Goal: Information Seeking & Learning: Learn about a topic

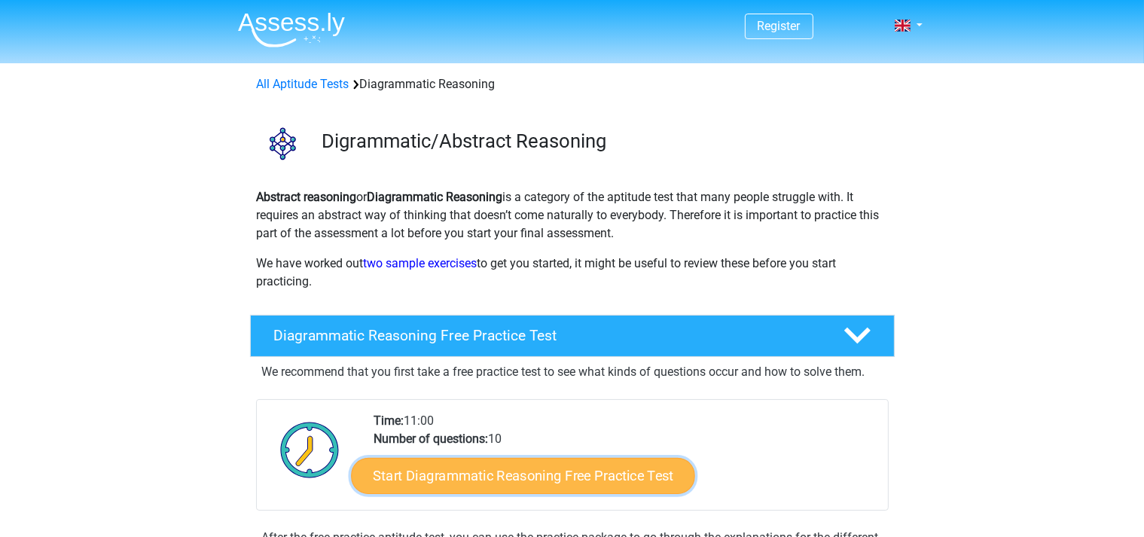
click at [535, 469] on link "Start Diagrammatic Reasoning Free Practice Test" at bounding box center [523, 475] width 344 height 36
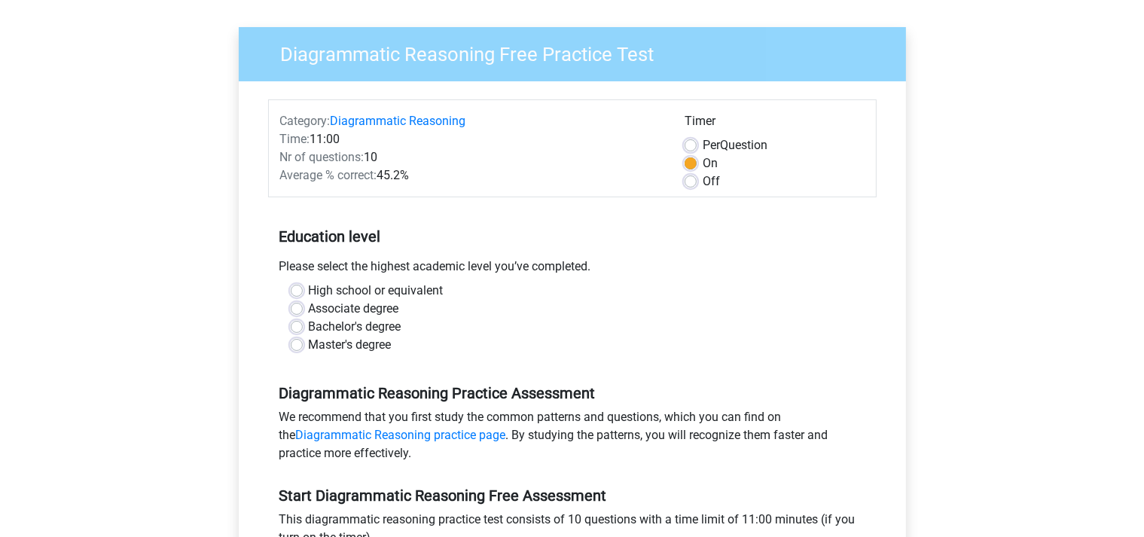
scroll to position [159, 0]
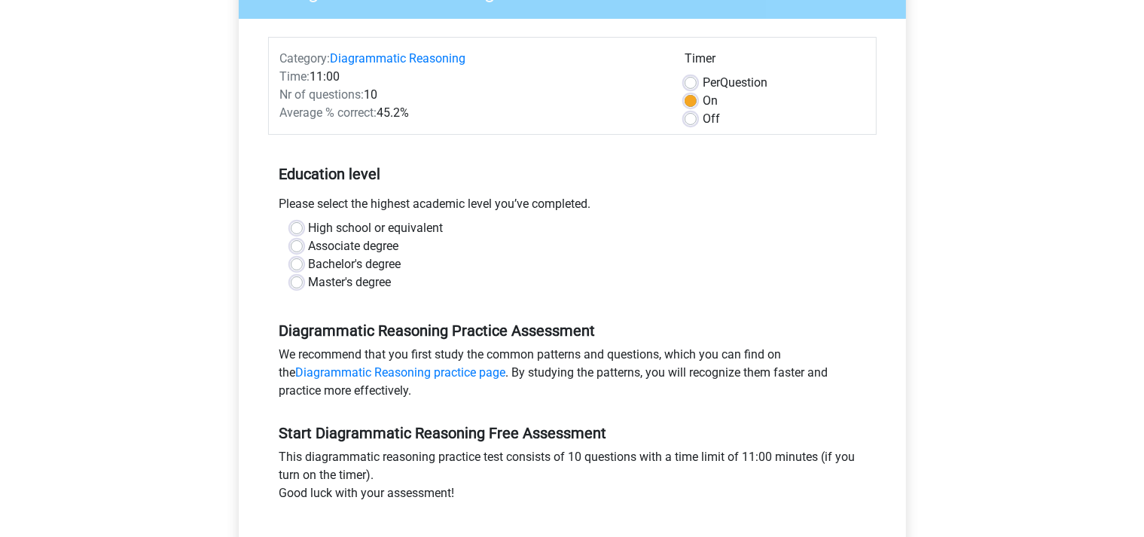
click at [309, 231] on label "High school or equivalent" at bounding box center [376, 228] width 135 height 18
click at [298, 231] on input "High school or equivalent" at bounding box center [297, 226] width 12 height 15
radio input "true"
click at [309, 228] on label "High school or equivalent" at bounding box center [376, 228] width 135 height 18
click at [295, 228] on input "High school or equivalent" at bounding box center [297, 226] width 12 height 15
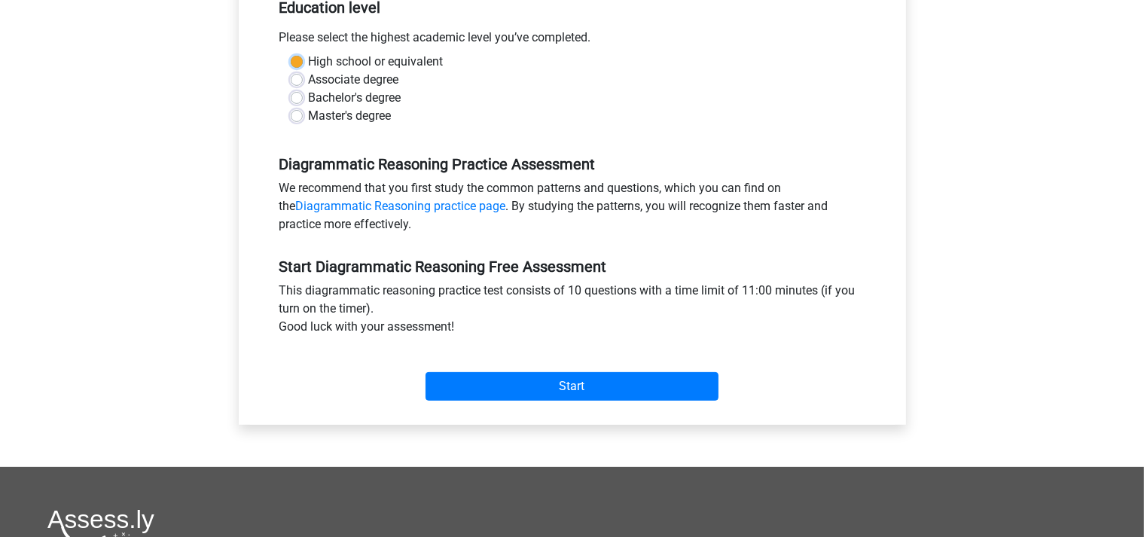
scroll to position [318, 0]
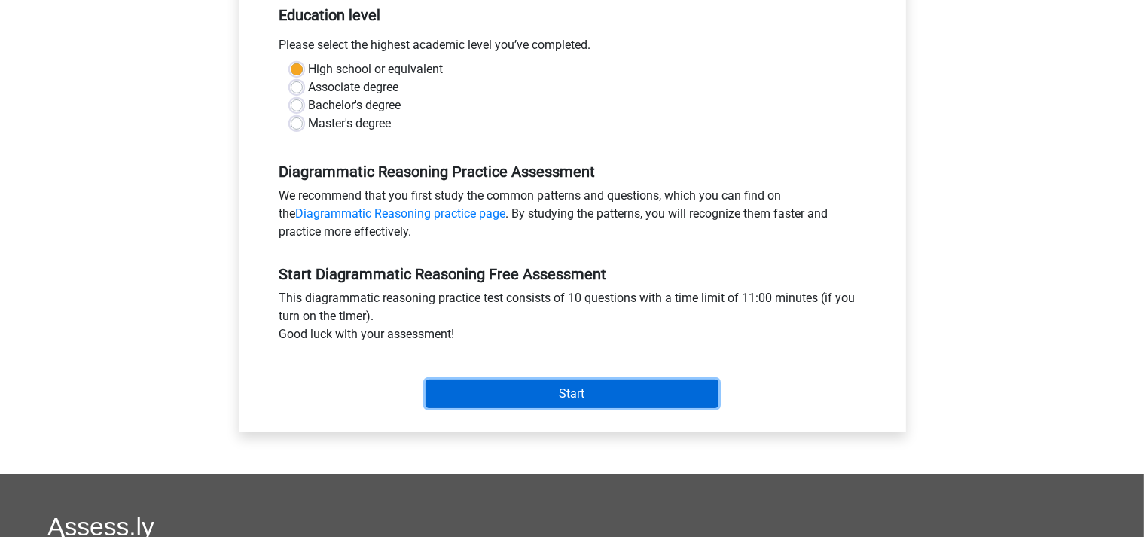
click at [534, 396] on input "Start" at bounding box center [572, 394] width 293 height 29
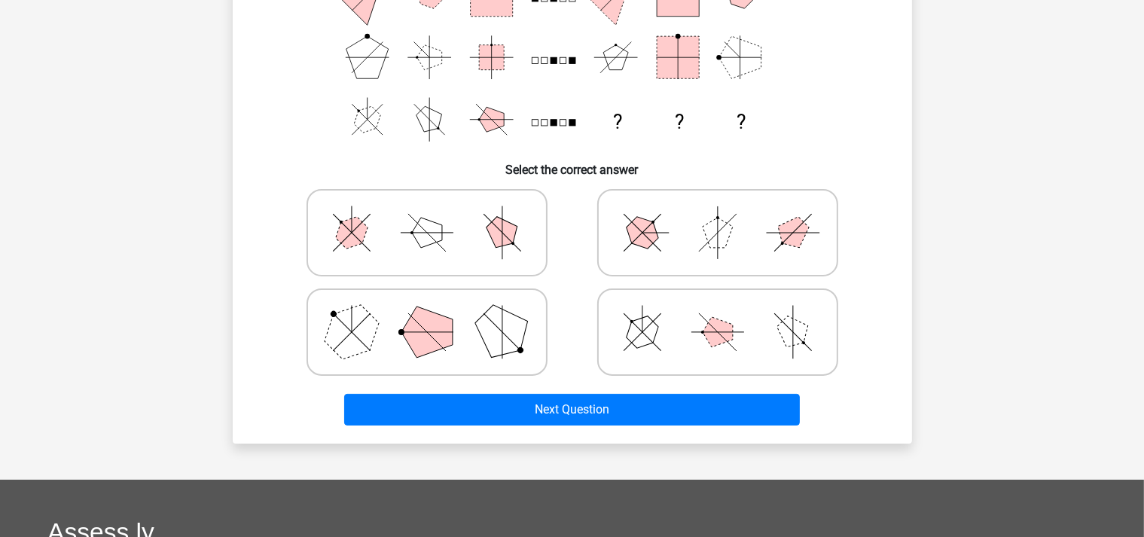
scroll to position [238, 0]
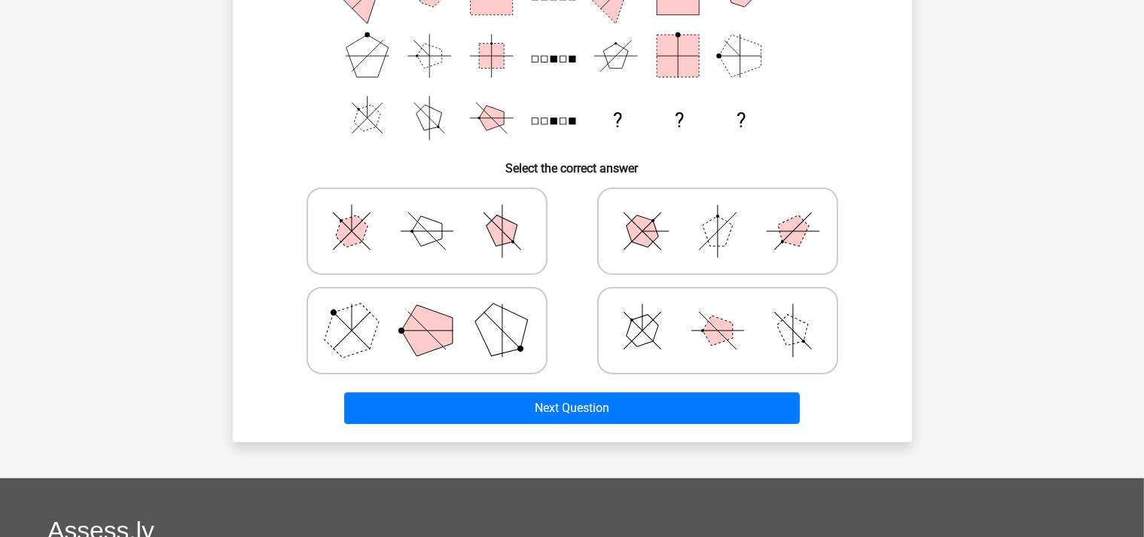
click at [351, 336] on polygon at bounding box center [351, 331] width 72 height 72
click at [427, 312] on input "radio" at bounding box center [432, 307] width 10 height 10
radio input "true"
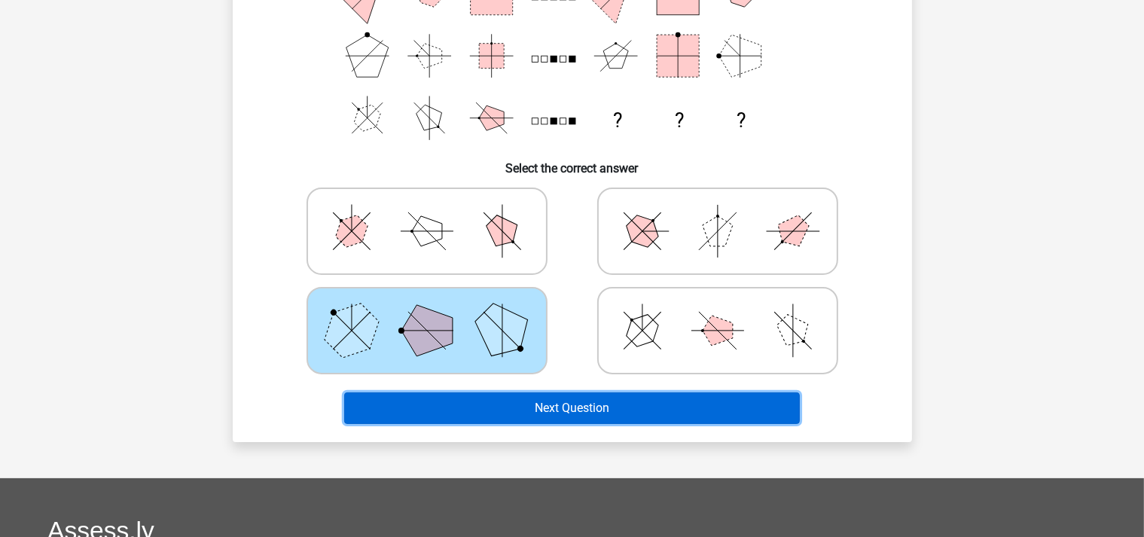
click at [554, 408] on button "Next Question" at bounding box center [572, 409] width 456 height 32
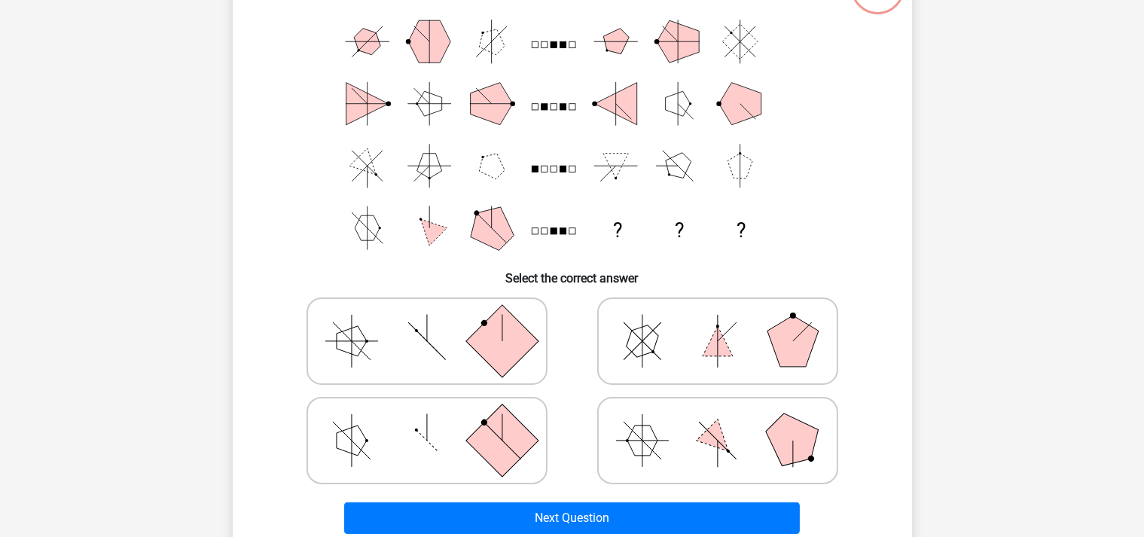
scroll to position [148, 0]
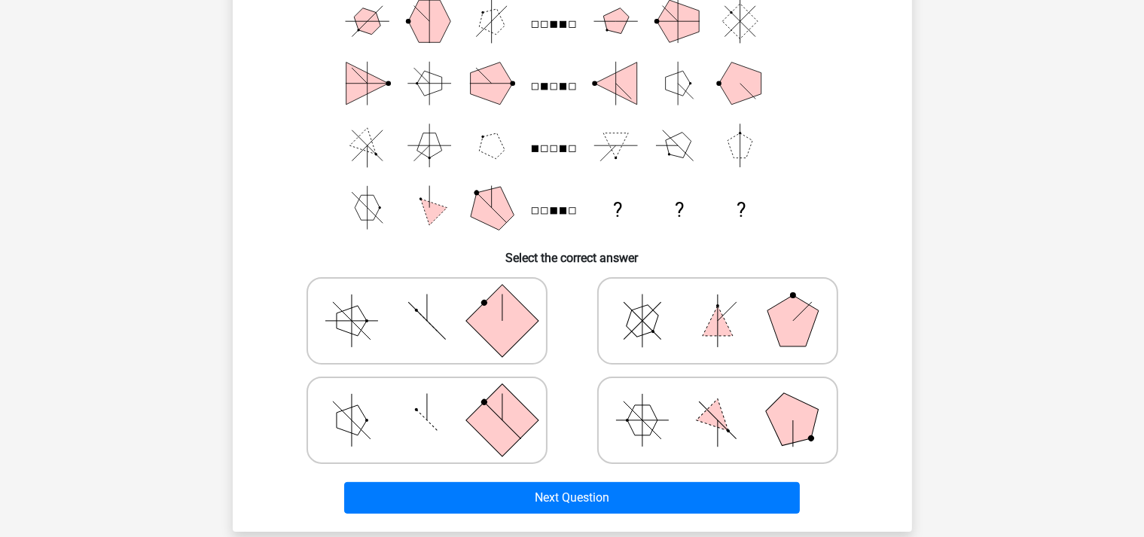
click at [791, 434] on polygon at bounding box center [792, 420] width 72 height 72
click at [728, 402] on input "radio" at bounding box center [723, 397] width 10 height 10
radio input "true"
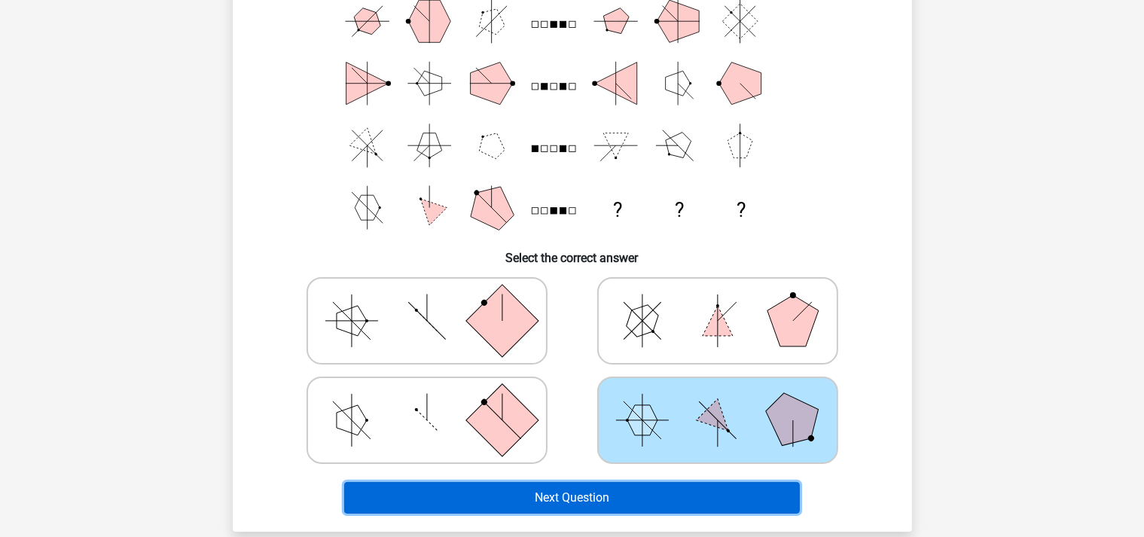
click at [598, 493] on button "Next Question" at bounding box center [572, 498] width 456 height 32
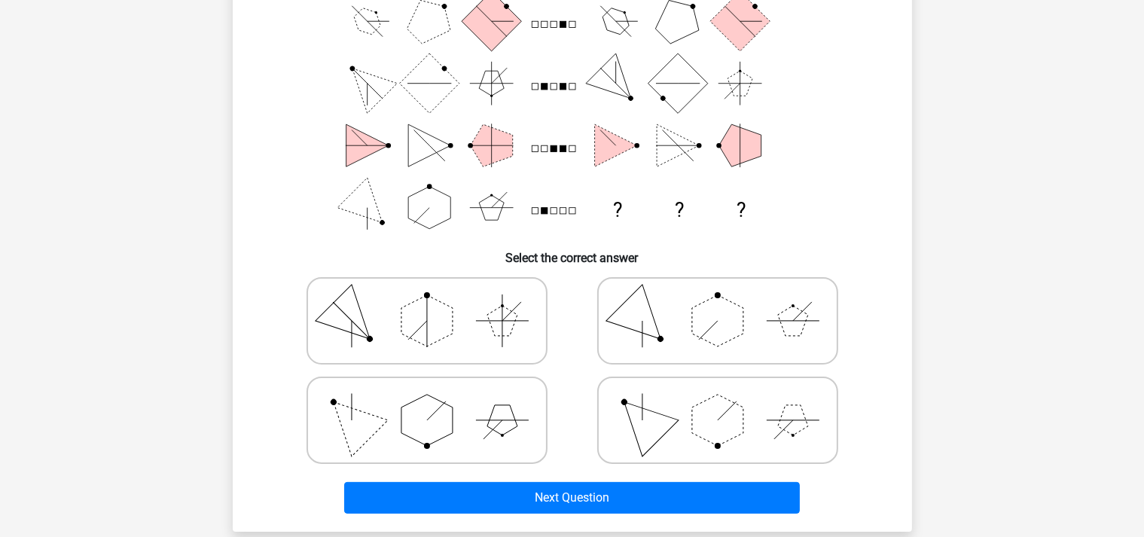
click at [451, 429] on polygon at bounding box center [427, 420] width 51 height 51
click at [437, 402] on input "radio" at bounding box center [432, 397] width 10 height 10
radio input "true"
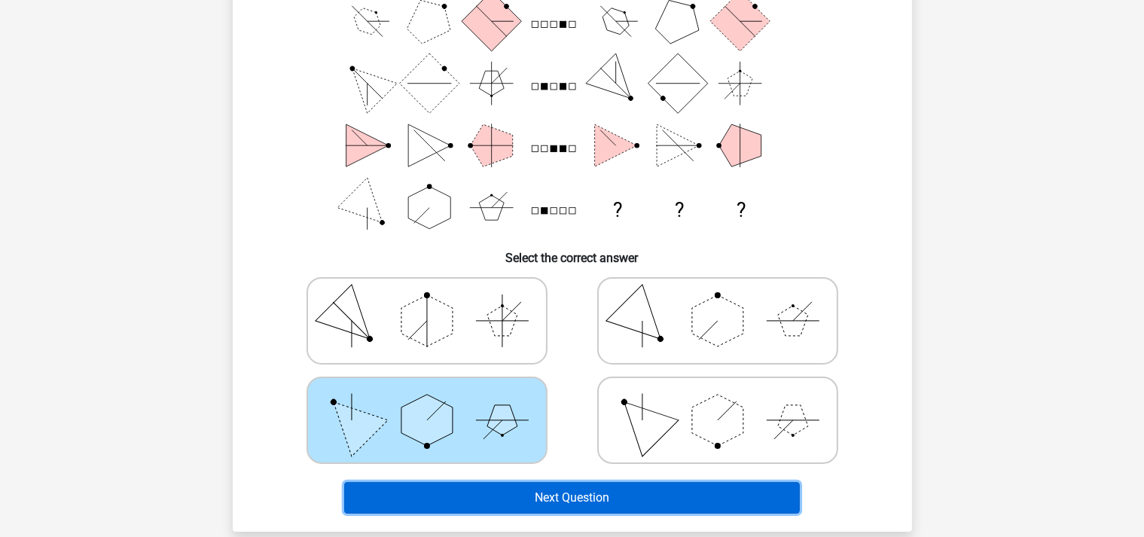
click at [594, 499] on button "Next Question" at bounding box center [572, 498] width 456 height 32
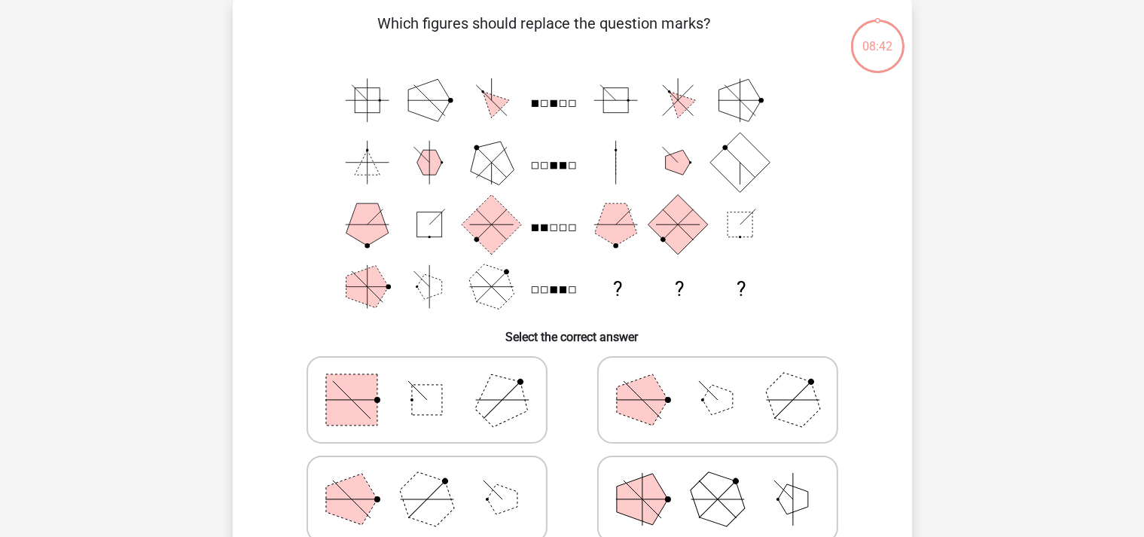
scroll to position [69, 0]
click at [752, 495] on icon at bounding box center [718, 499] width 226 height 75
click at [728, 481] on input "radio" at bounding box center [723, 476] width 10 height 10
radio input "true"
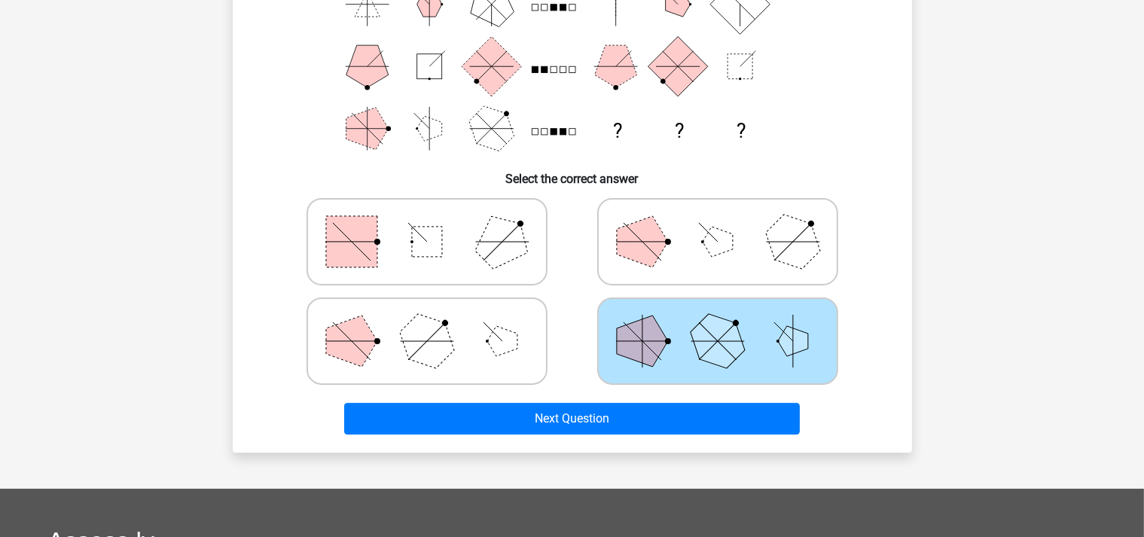
scroll to position [307, 0]
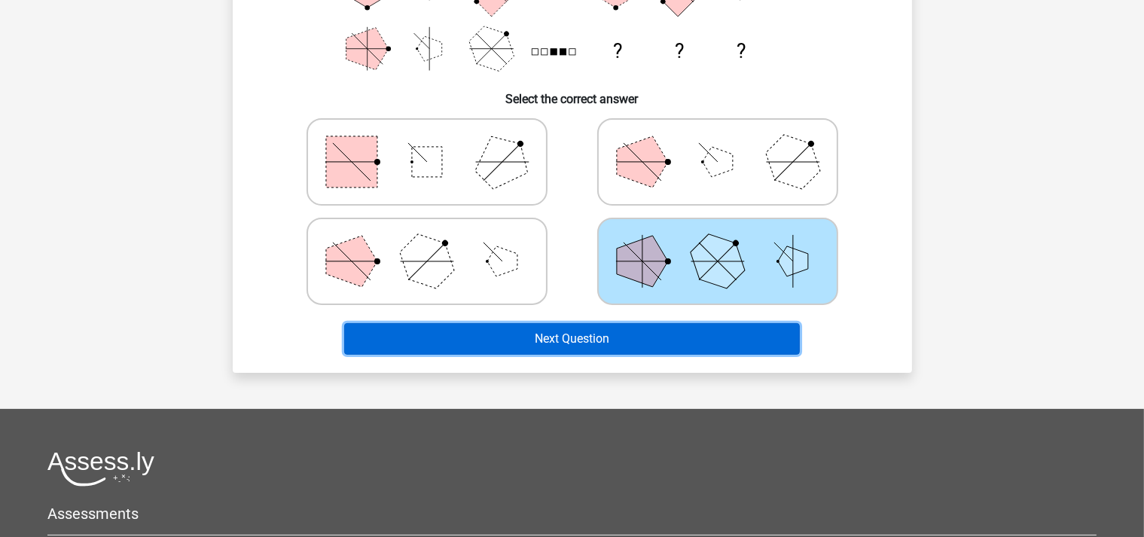
click at [587, 338] on button "Next Question" at bounding box center [572, 339] width 456 height 32
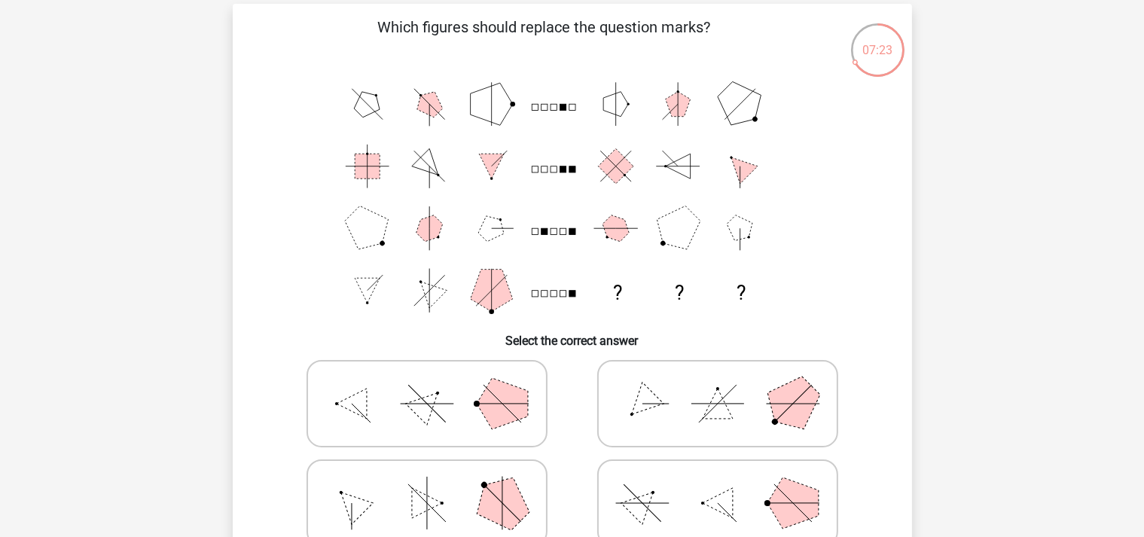
scroll to position [0, 0]
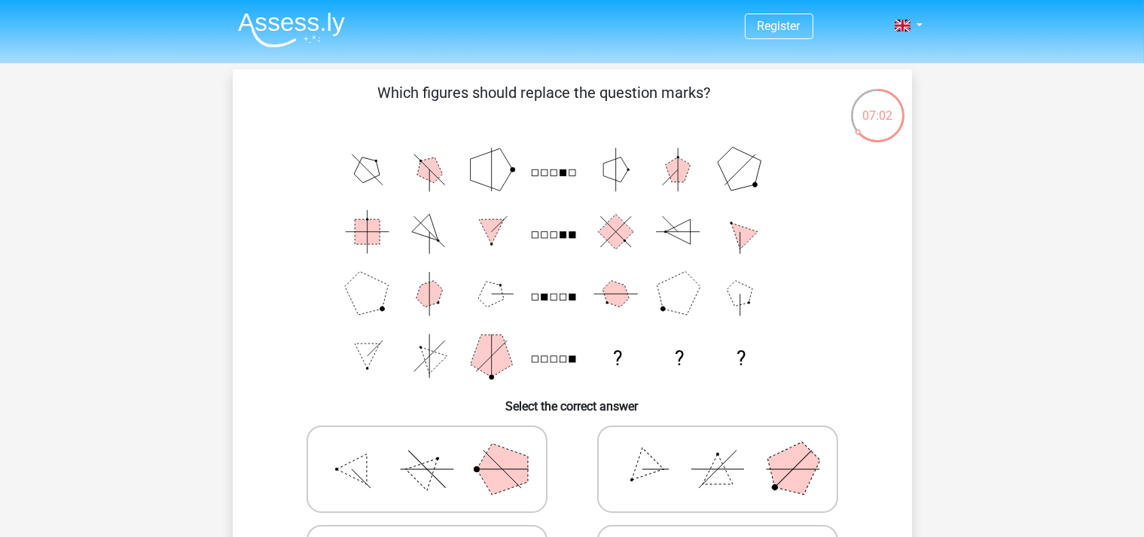
click at [696, 472] on icon at bounding box center [718, 469] width 226 height 75
click at [718, 451] on input "radio" at bounding box center [723, 446] width 10 height 10
radio input "true"
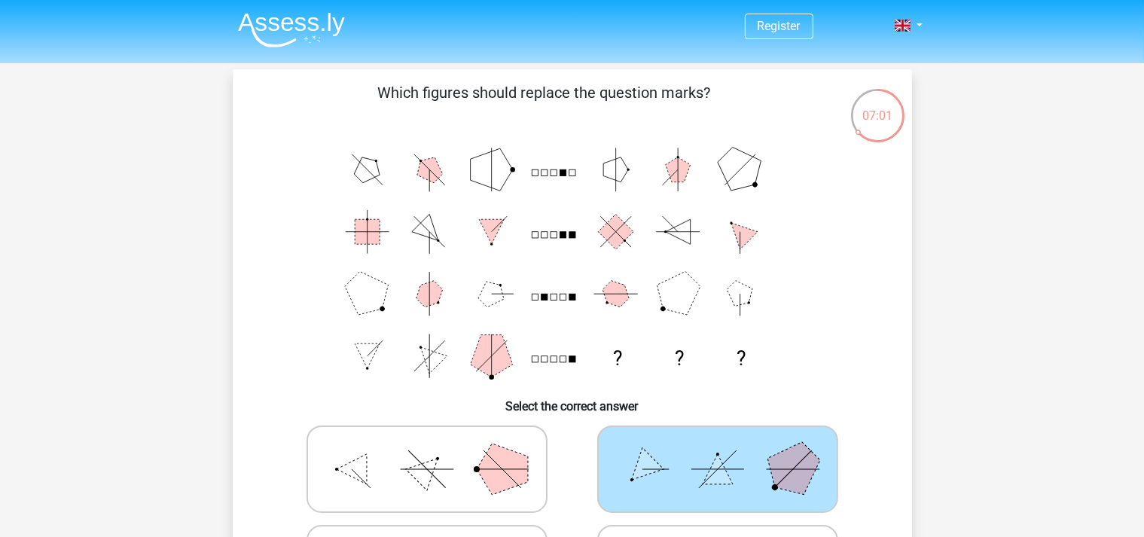
scroll to position [159, 0]
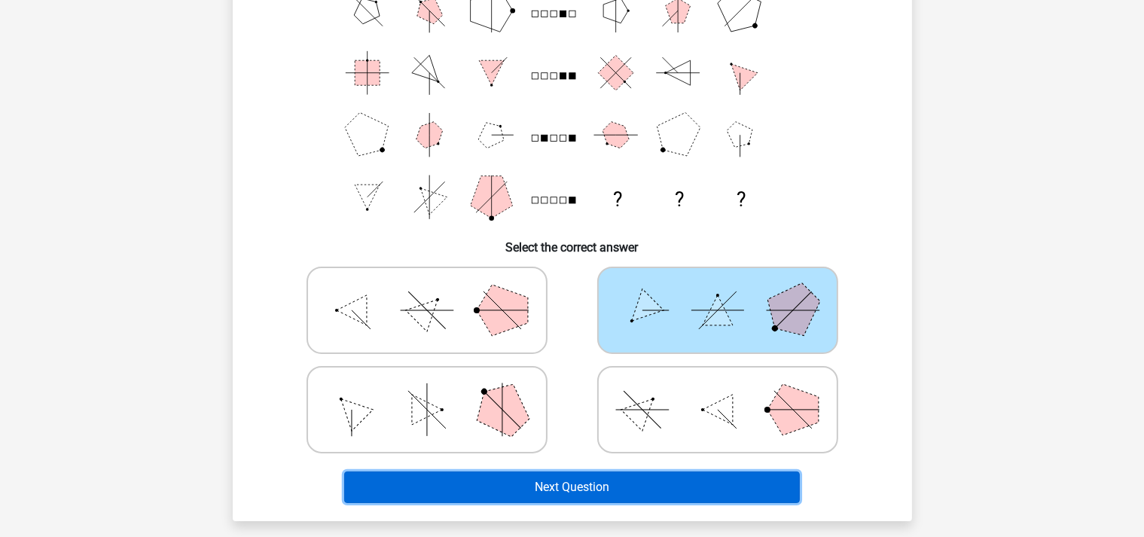
click at [713, 493] on button "Next Question" at bounding box center [572, 488] width 456 height 32
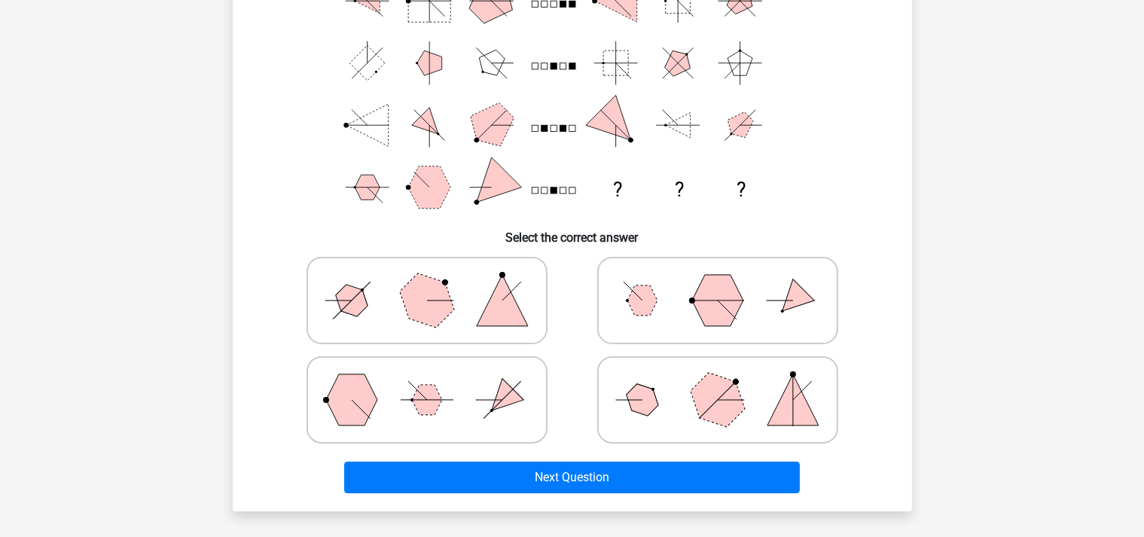
scroll to position [148, 0]
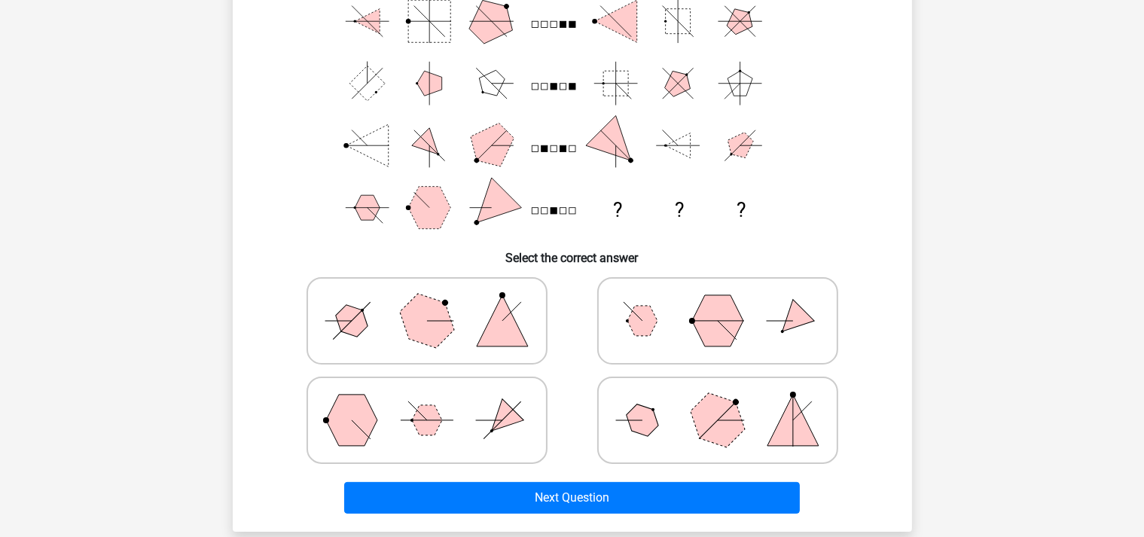
click at [351, 418] on polygon at bounding box center [351, 420] width 51 height 51
click at [427, 402] on input "radio" at bounding box center [432, 397] width 10 height 10
radio input "true"
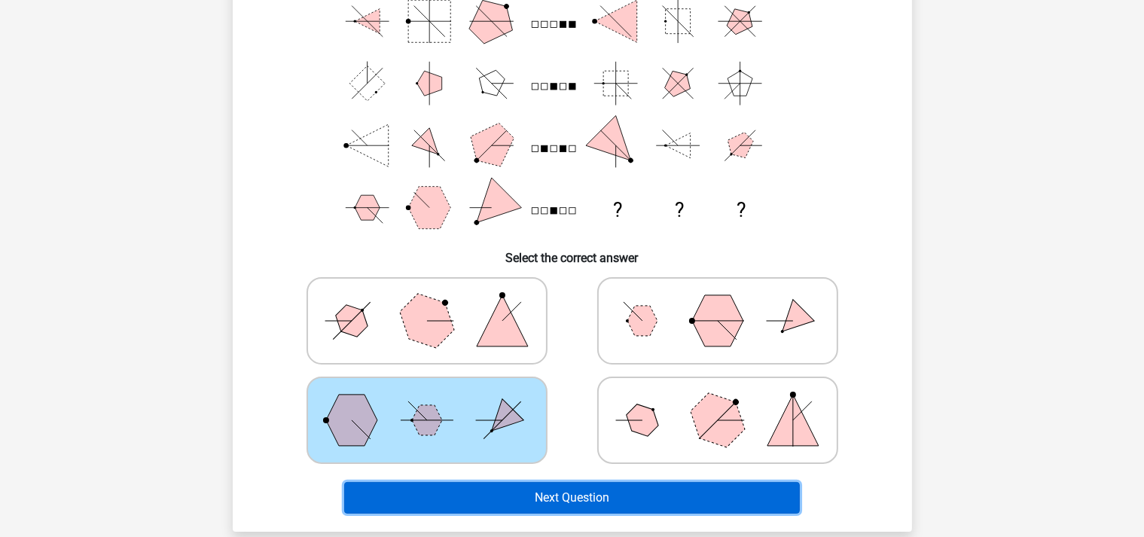
click at [559, 493] on button "Next Question" at bounding box center [572, 498] width 456 height 32
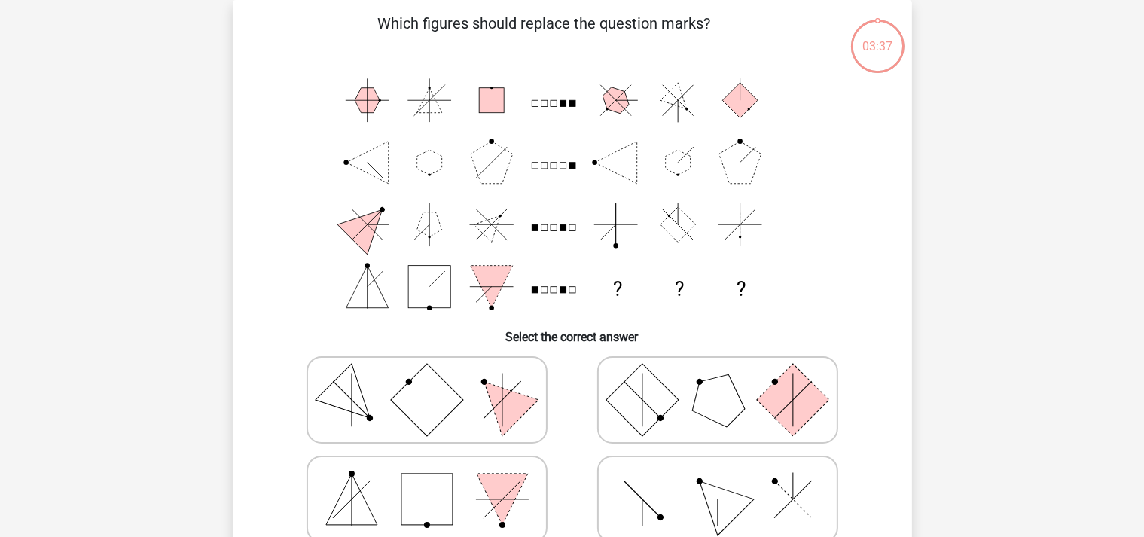
scroll to position [69, 0]
click at [426, 412] on rect at bounding box center [426, 400] width 72 height 72
click at [427, 381] on input "radio" at bounding box center [432, 376] width 10 height 10
radio input "true"
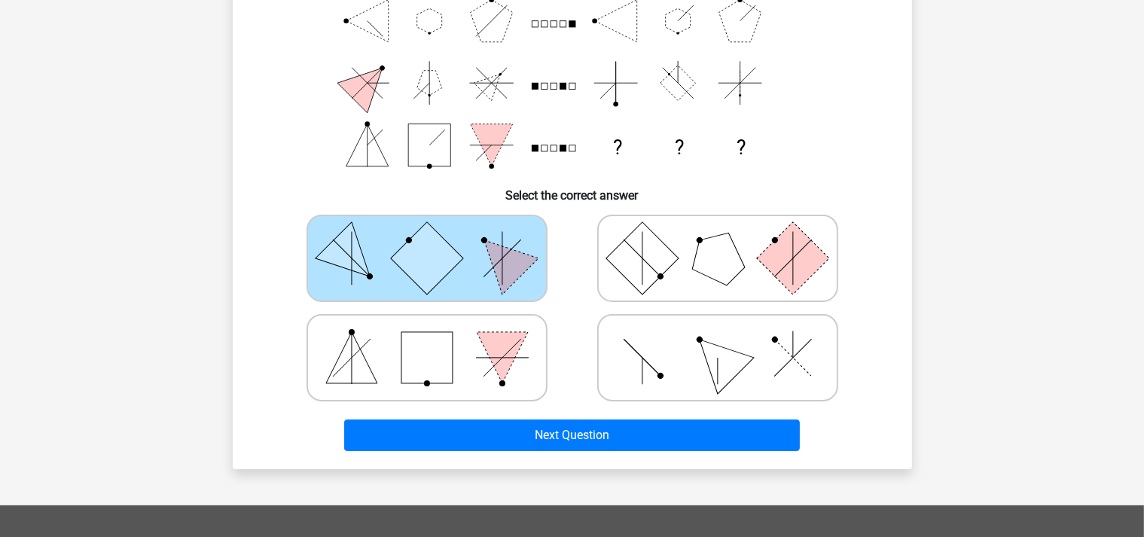
scroll to position [228, 0]
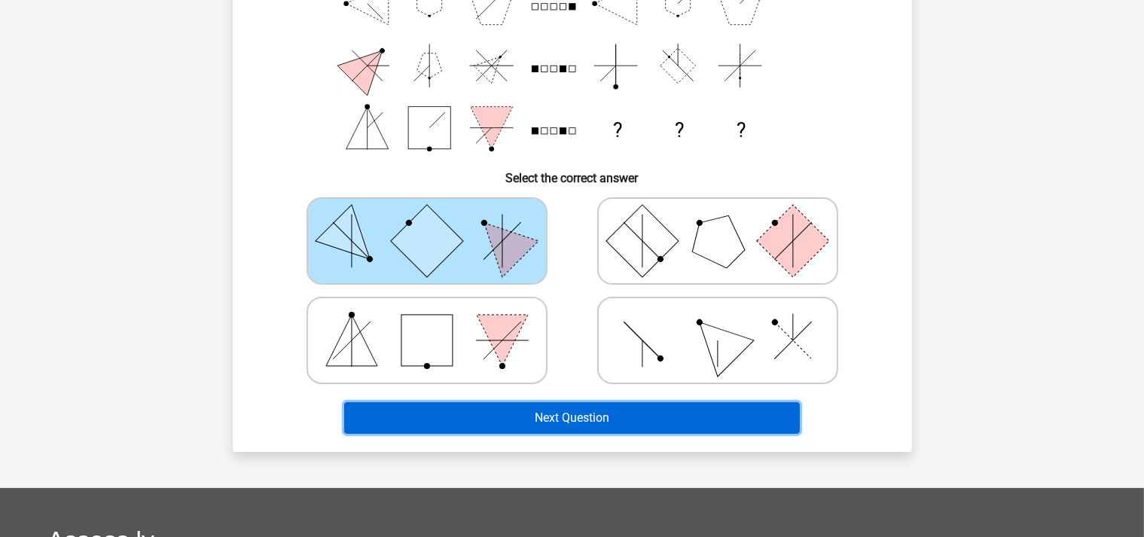
click at [639, 422] on button "Next Question" at bounding box center [572, 418] width 456 height 32
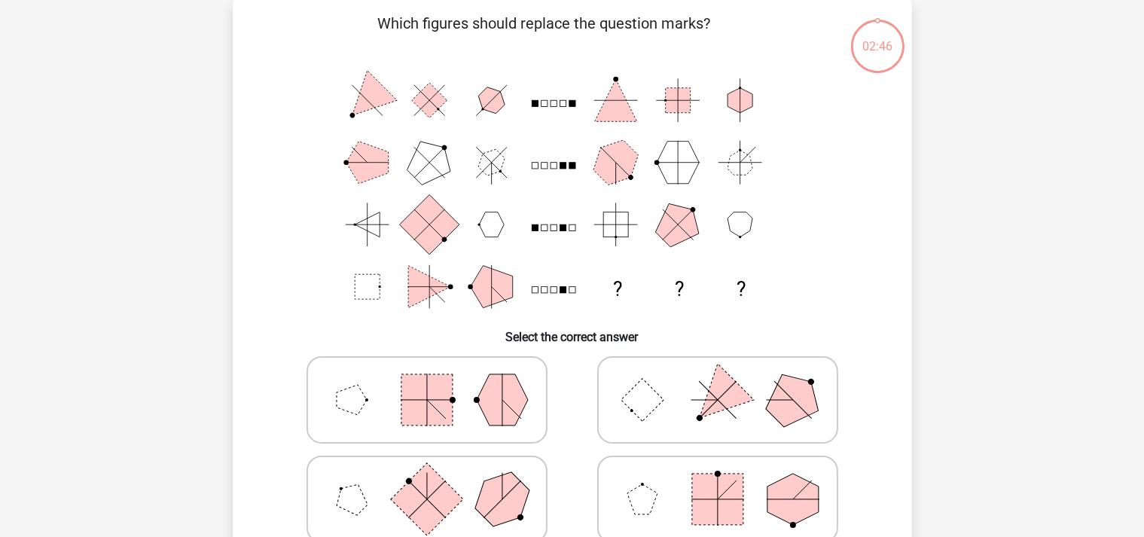
scroll to position [69, 0]
click at [720, 433] on icon at bounding box center [718, 399] width 226 height 75
click at [720, 381] on input "radio" at bounding box center [723, 376] width 10 height 10
radio input "true"
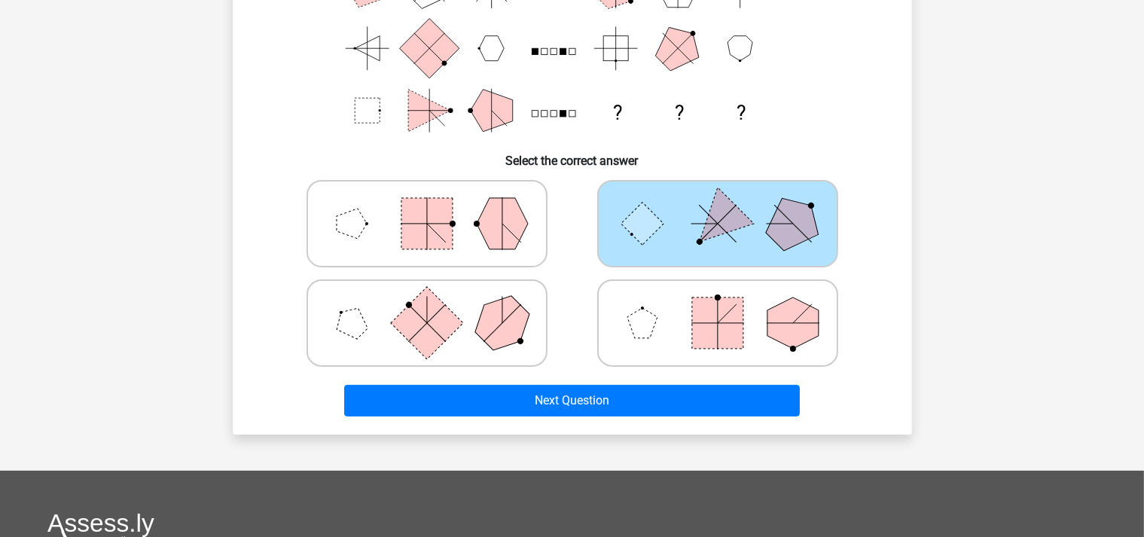
scroll to position [387, 0]
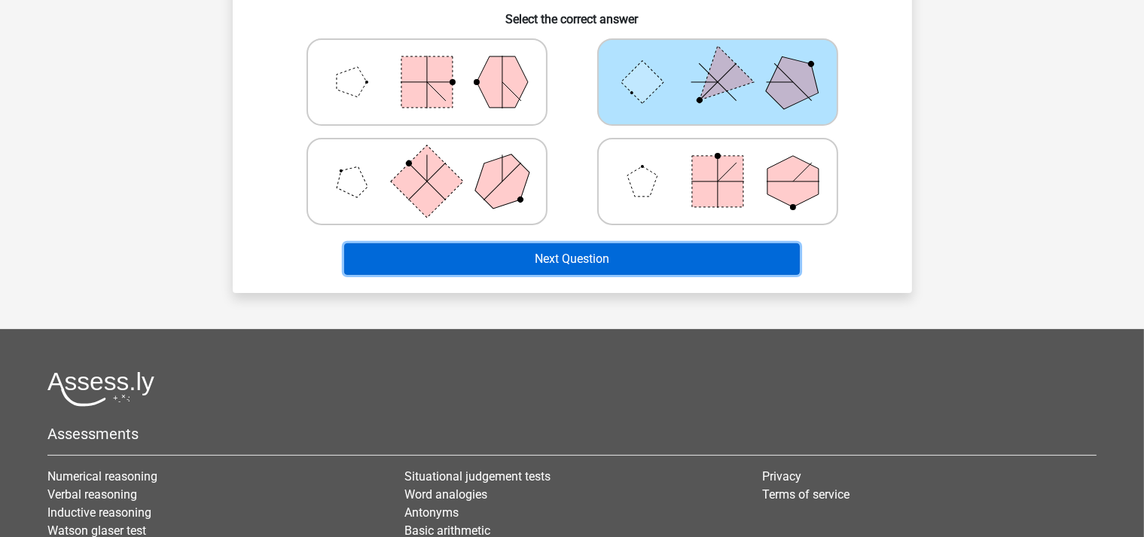
click at [661, 258] on button "Next Question" at bounding box center [572, 259] width 456 height 32
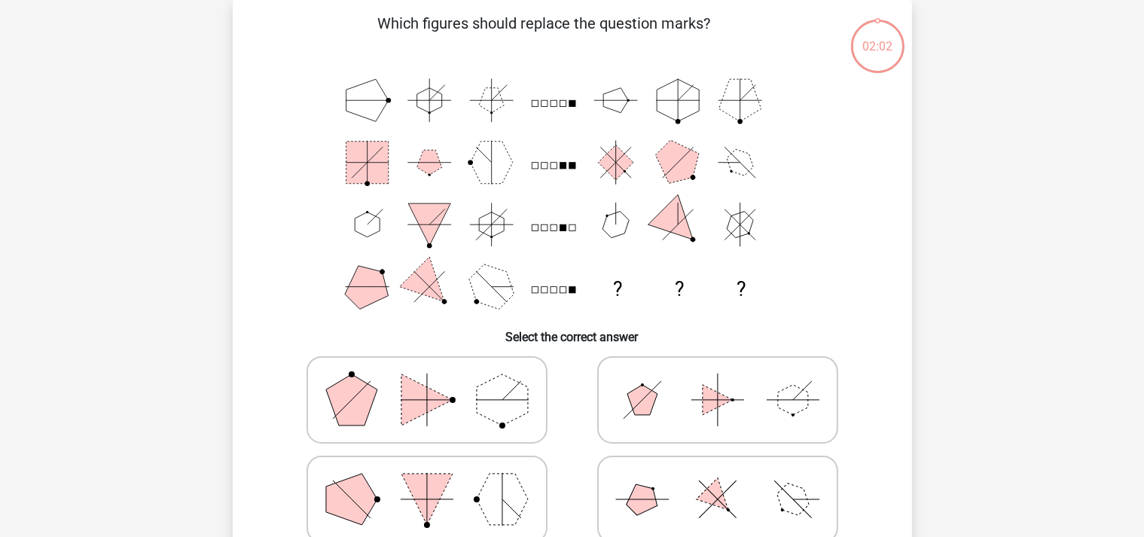
scroll to position [69, 0]
click at [426, 511] on polygon at bounding box center [427, 499] width 51 height 51
click at [427, 481] on input "radio" at bounding box center [432, 476] width 10 height 10
radio input "true"
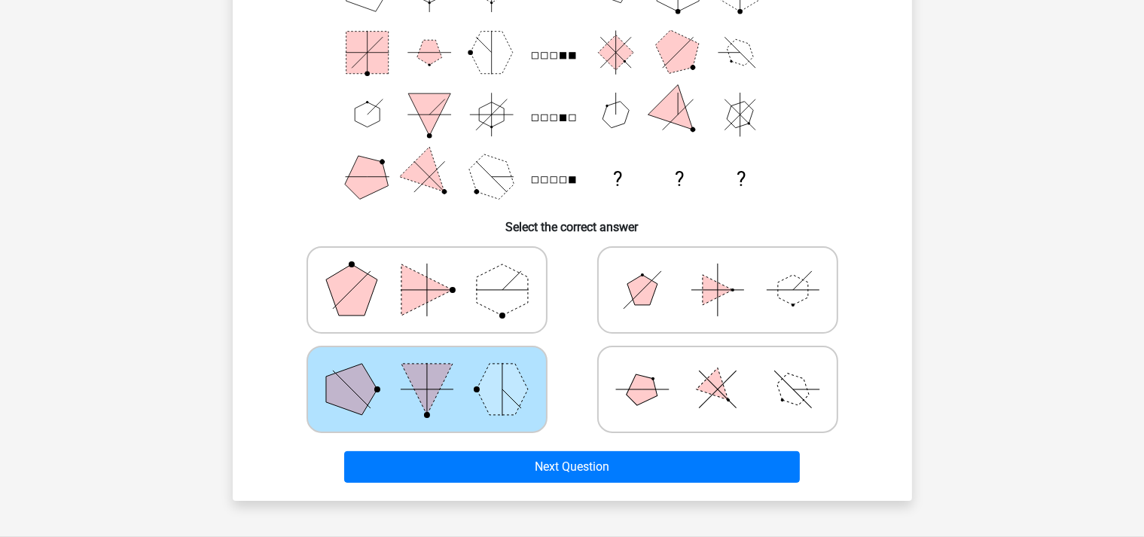
scroll to position [228, 0]
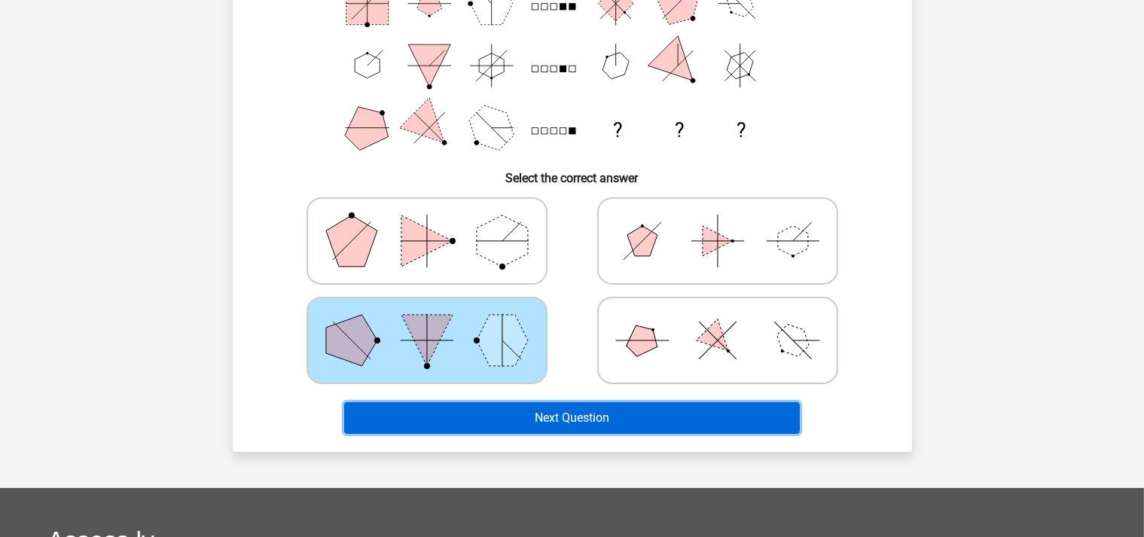
click at [721, 409] on button "Next Question" at bounding box center [572, 418] width 456 height 32
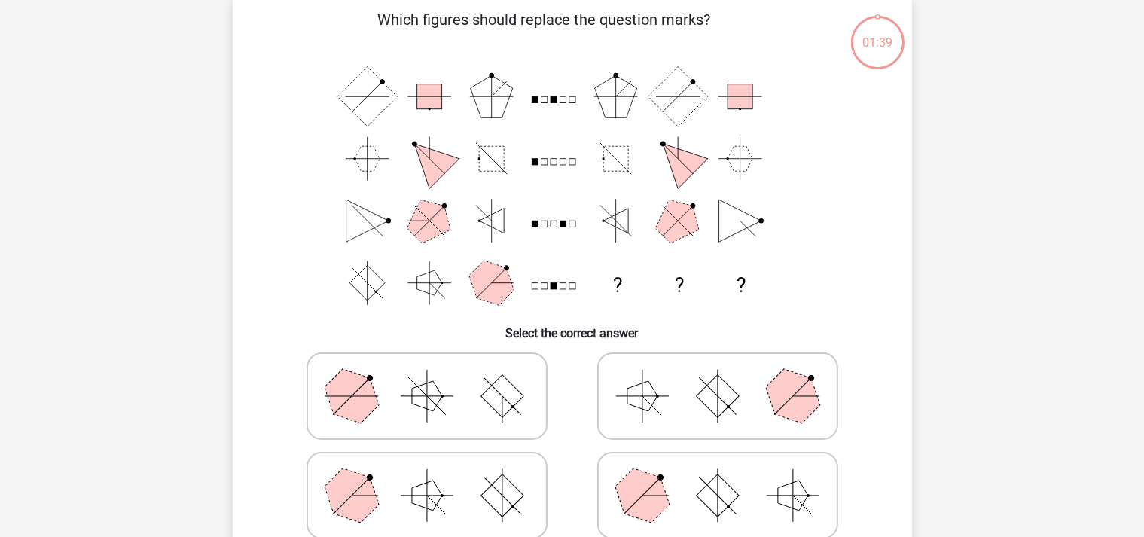
scroll to position [69, 0]
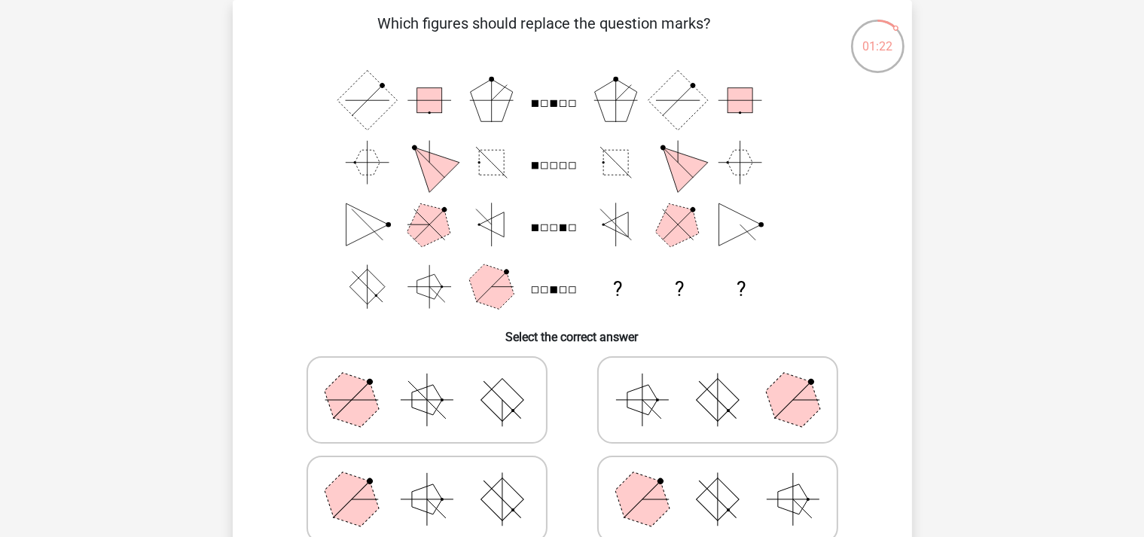
click at [509, 496] on rect at bounding box center [502, 499] width 43 height 43
click at [437, 481] on input "radio" at bounding box center [432, 476] width 10 height 10
radio input "true"
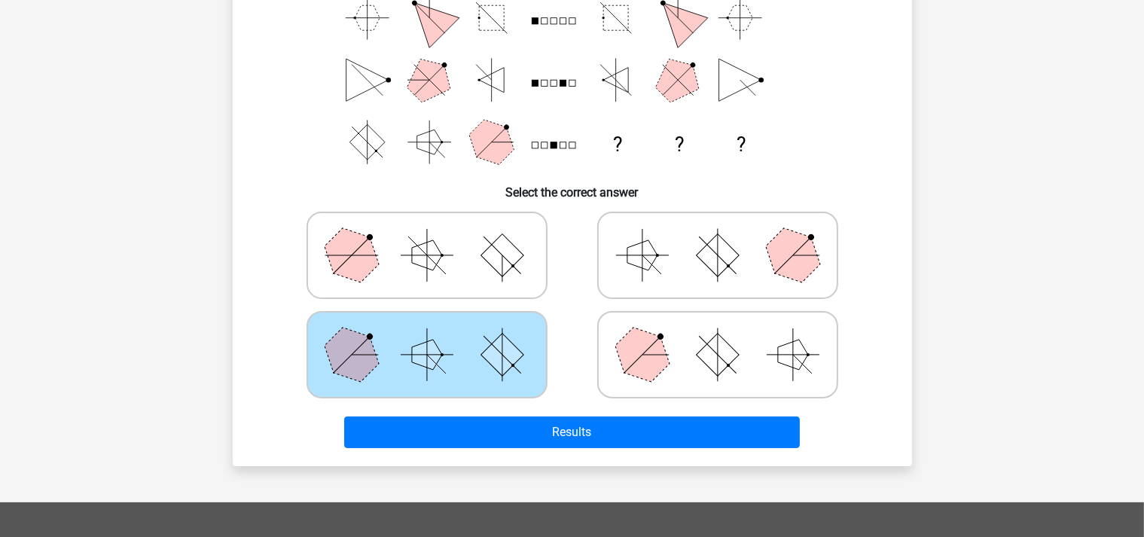
scroll to position [228, 0]
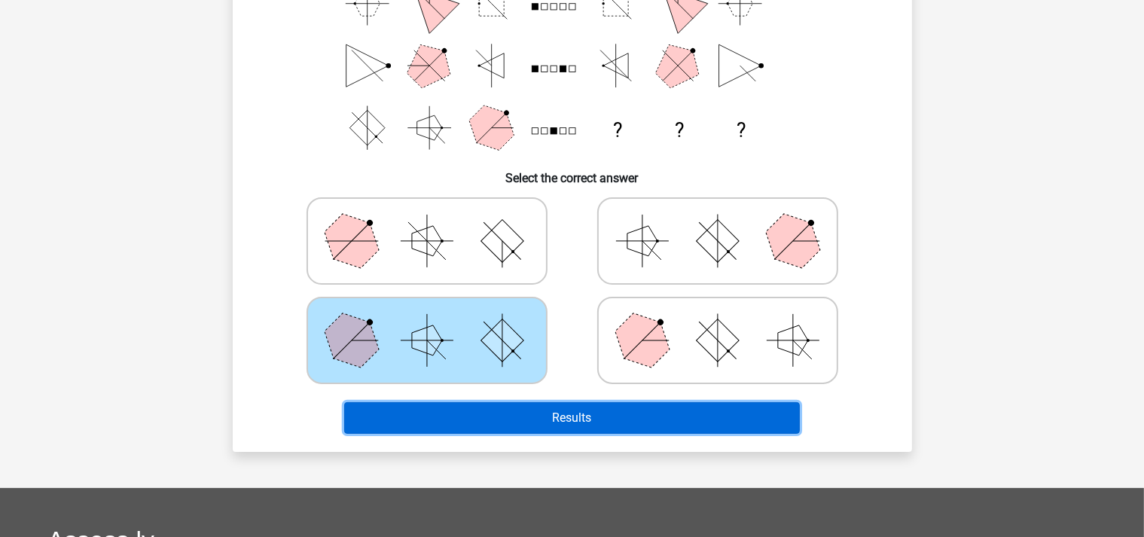
click at [601, 413] on button "Results" at bounding box center [572, 418] width 456 height 32
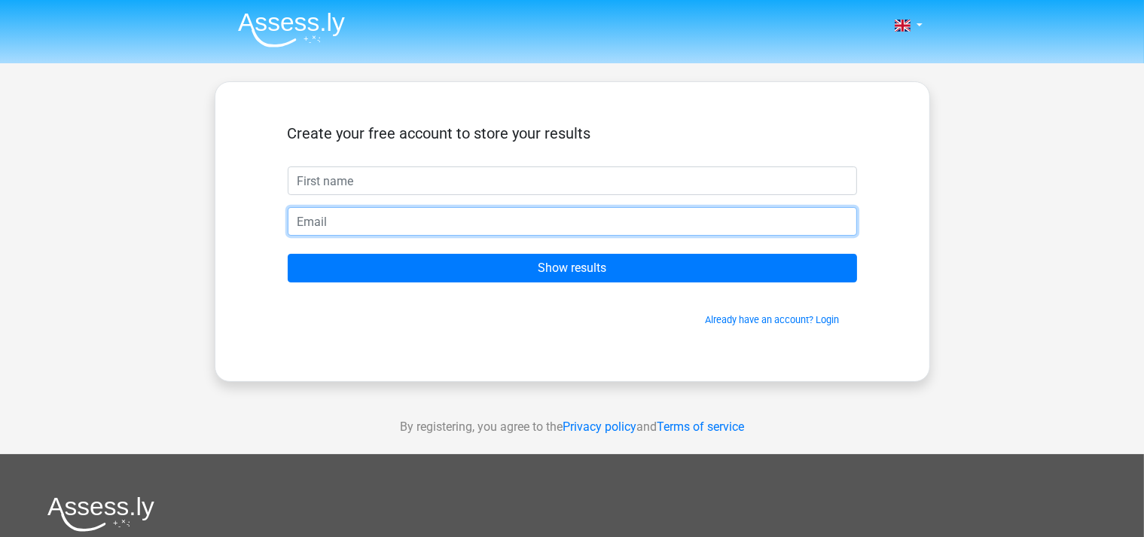
click at [402, 220] on input "email" at bounding box center [573, 221] width 570 height 29
type input "aaleroa@yahoo.com"
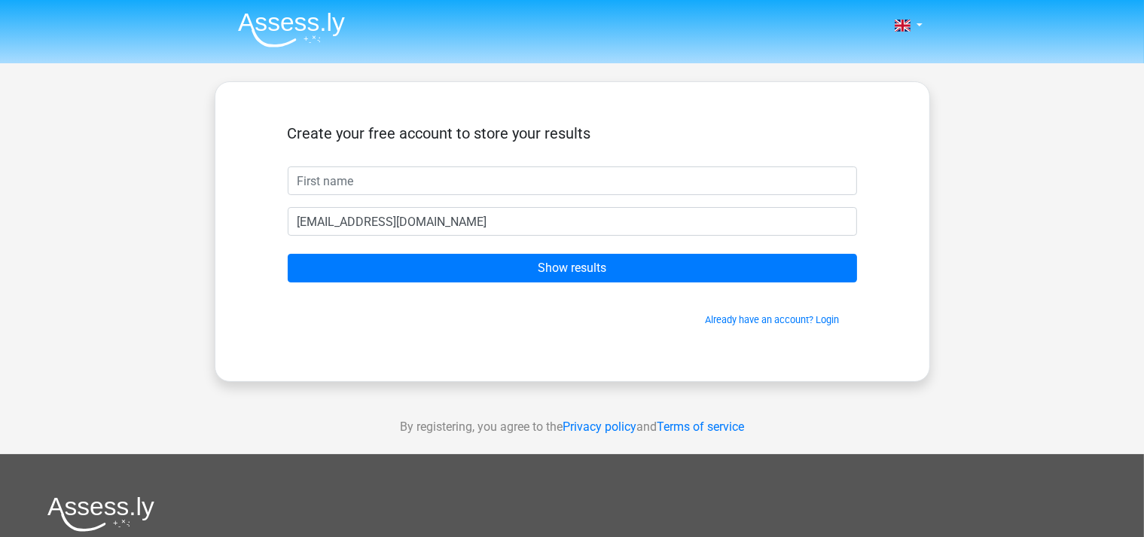
click at [444, 315] on span "Already have an account? Login" at bounding box center [572, 320] width 557 height 14
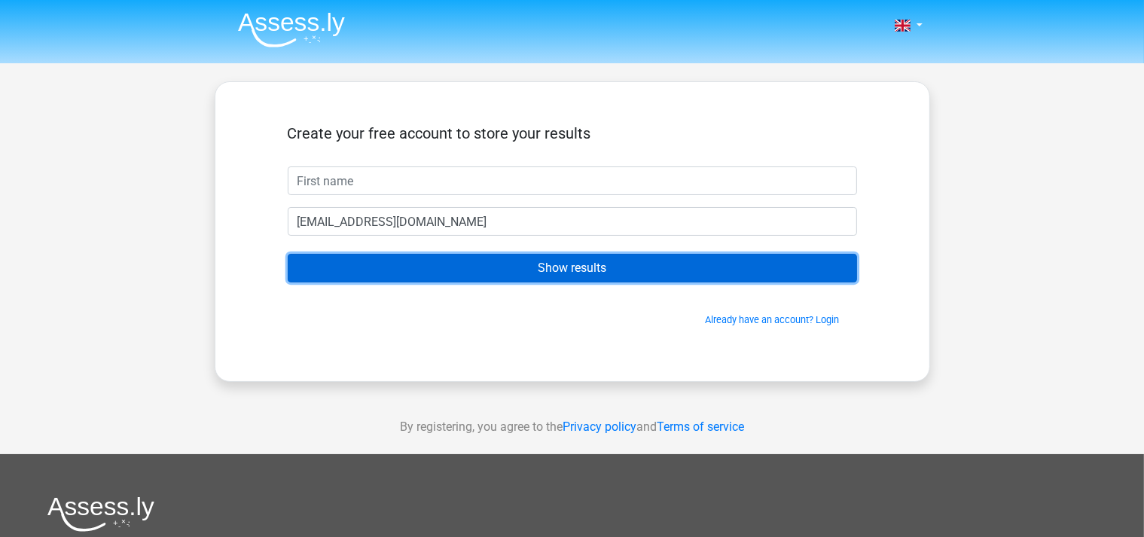
click at [523, 270] on input "Show results" at bounding box center [573, 268] width 570 height 29
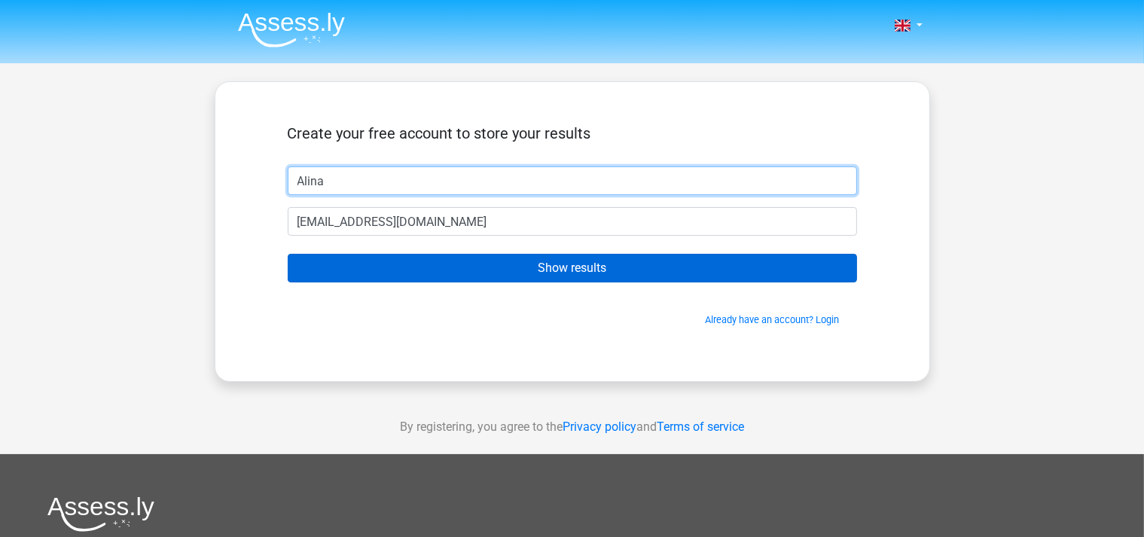
type input "Alina"
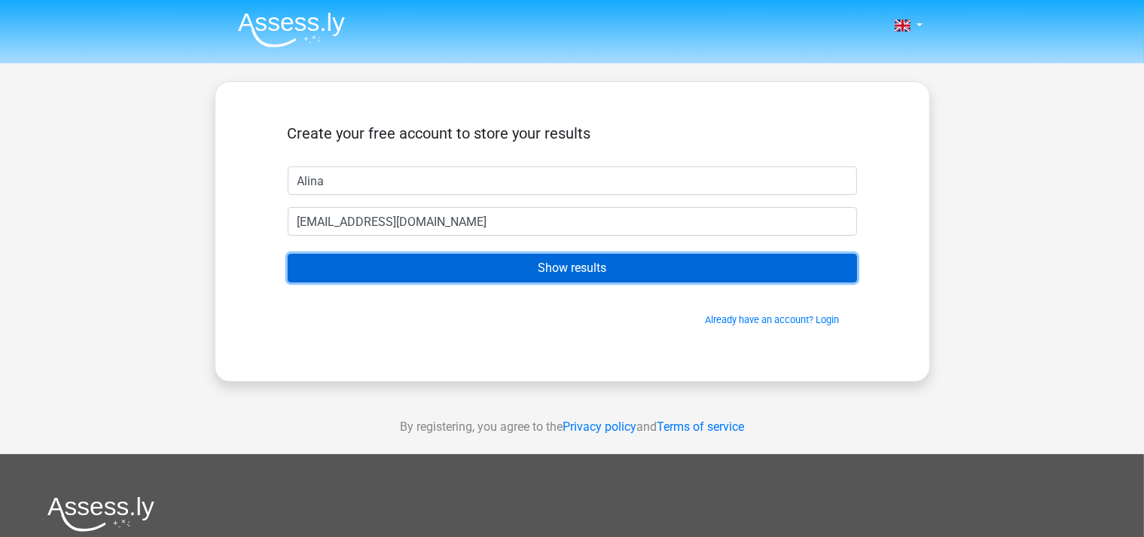
click at [574, 261] on input "Show results" at bounding box center [573, 268] width 570 height 29
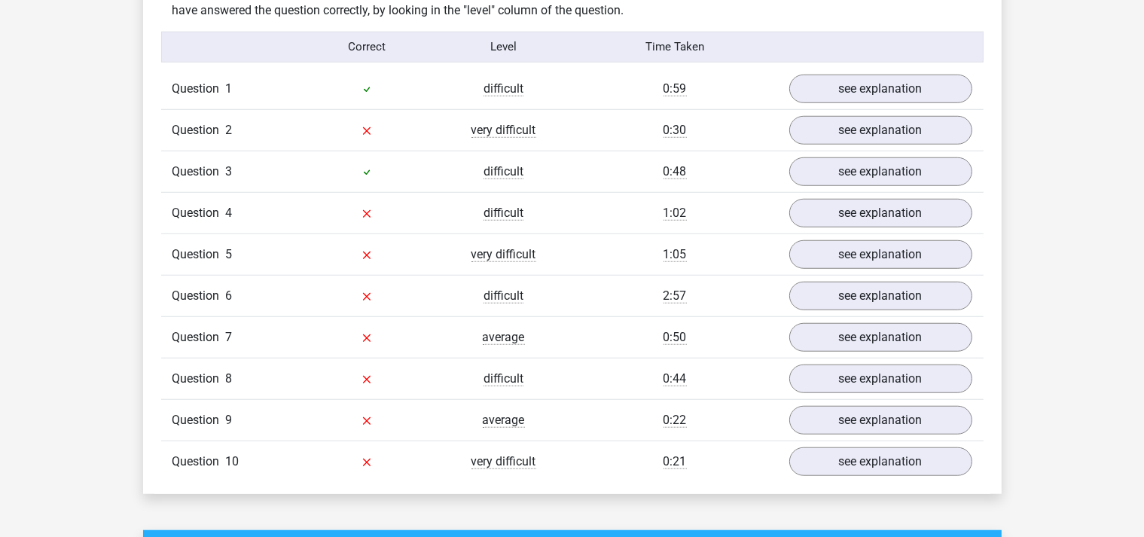
scroll to position [1113, 0]
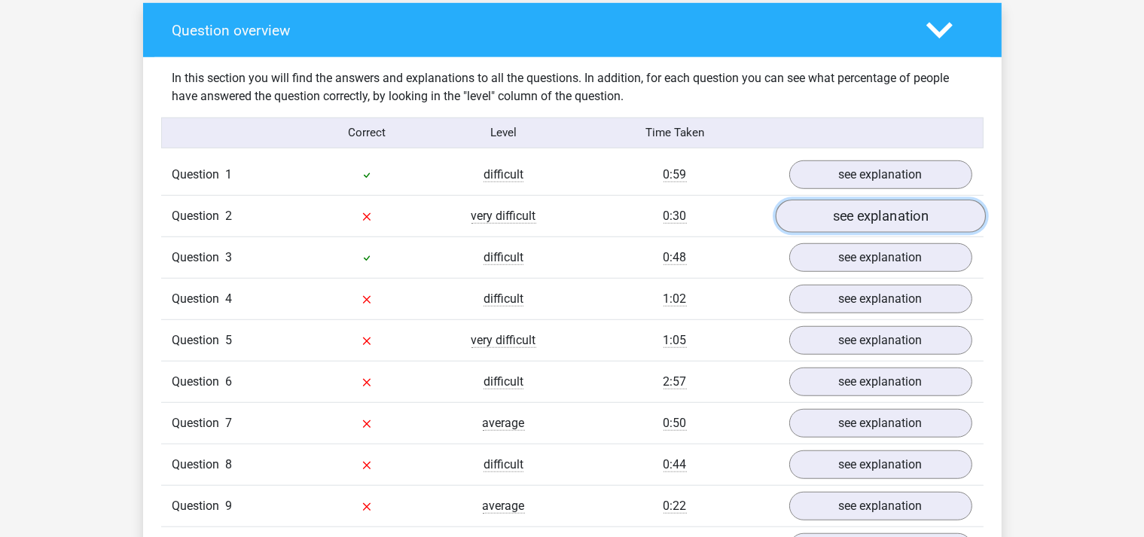
click at [865, 218] on link "see explanation" at bounding box center [880, 216] width 210 height 33
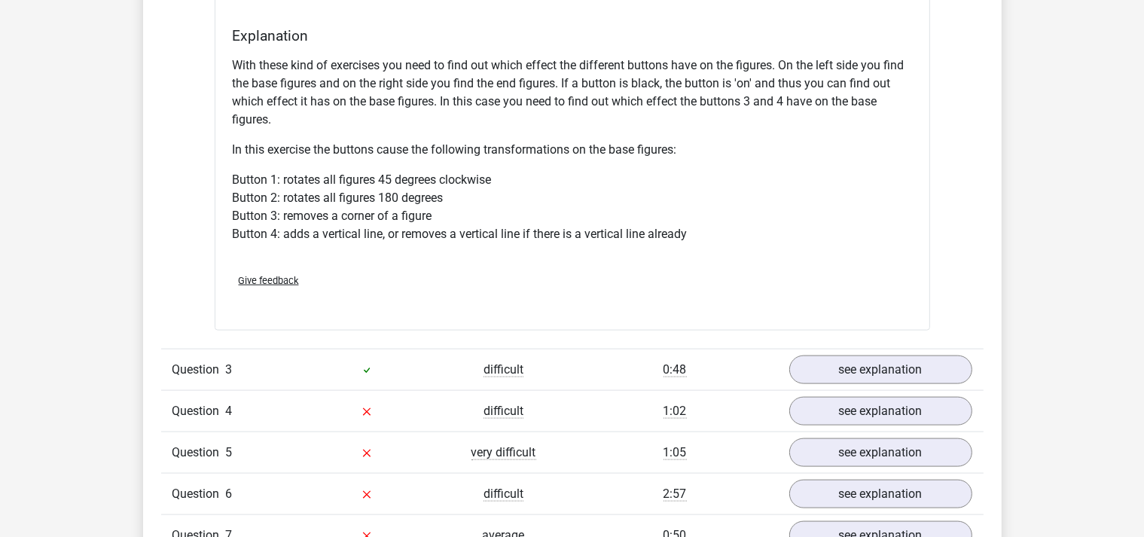
scroll to position [1989, 0]
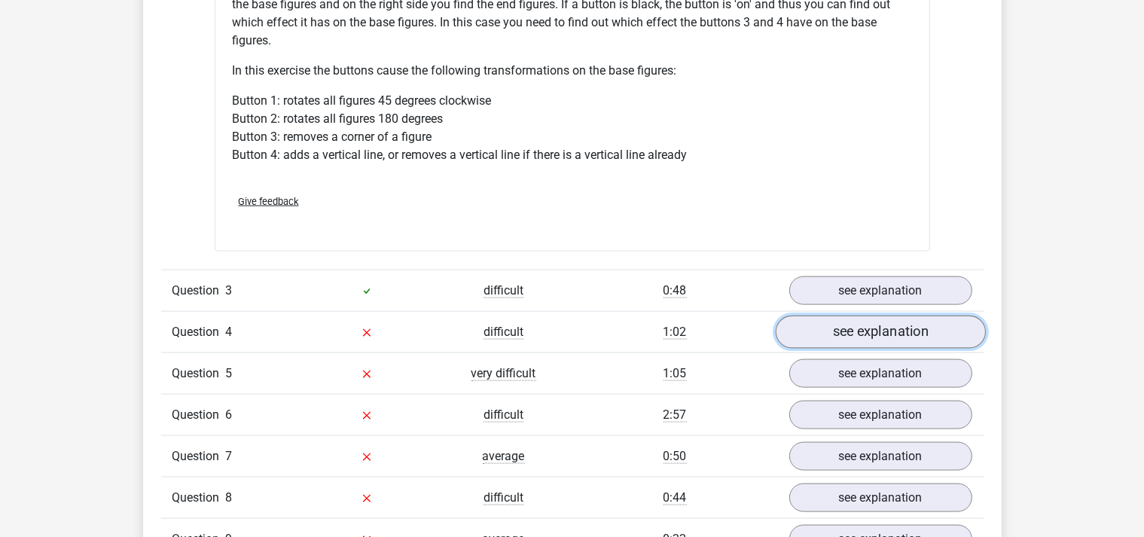
click at [862, 333] on link "see explanation" at bounding box center [880, 332] width 210 height 33
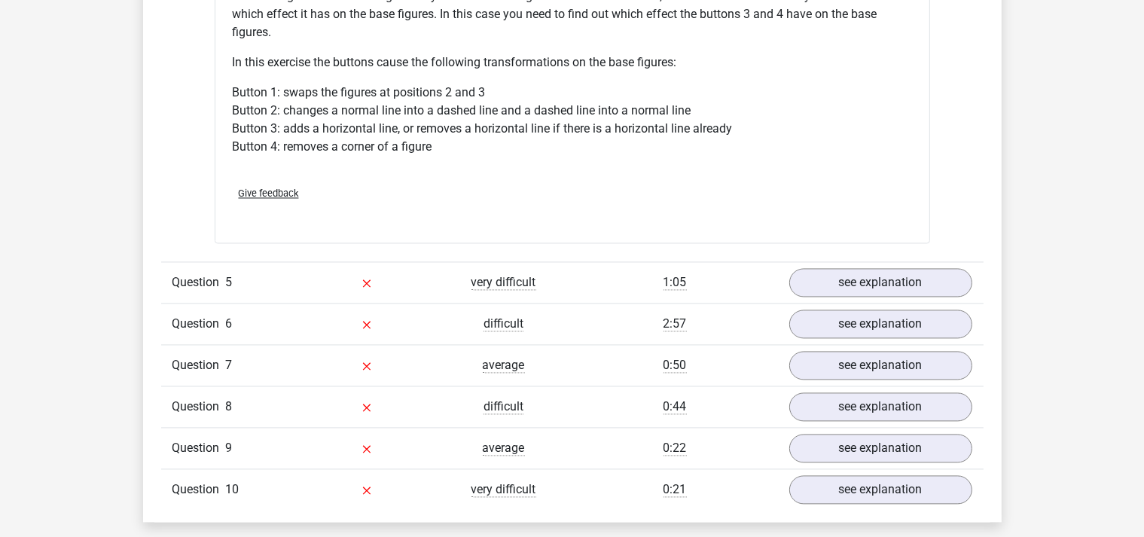
scroll to position [3023, 0]
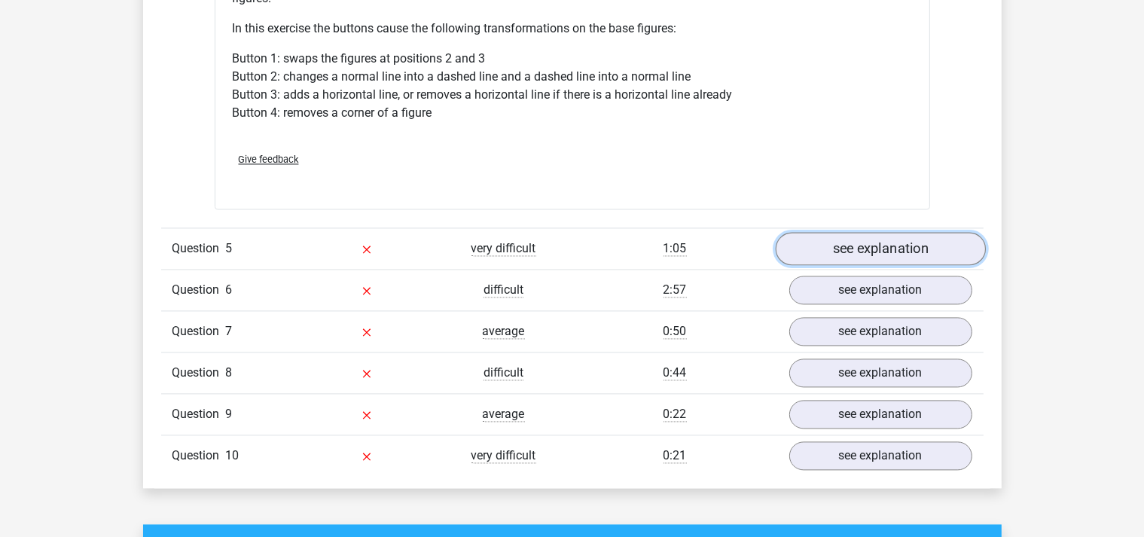
click at [854, 246] on link "see explanation" at bounding box center [880, 248] width 210 height 33
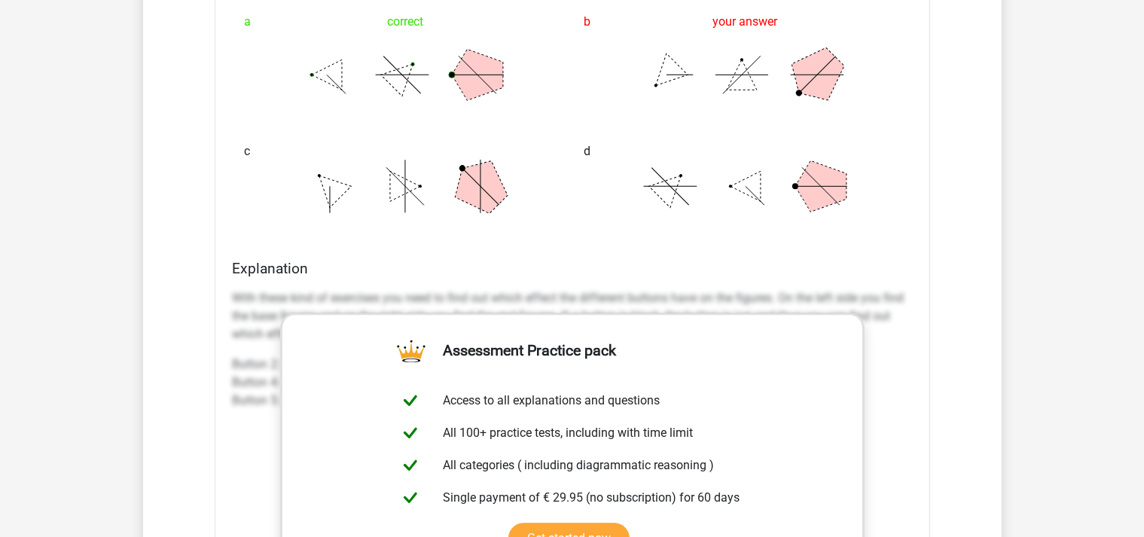
scroll to position [3818, 0]
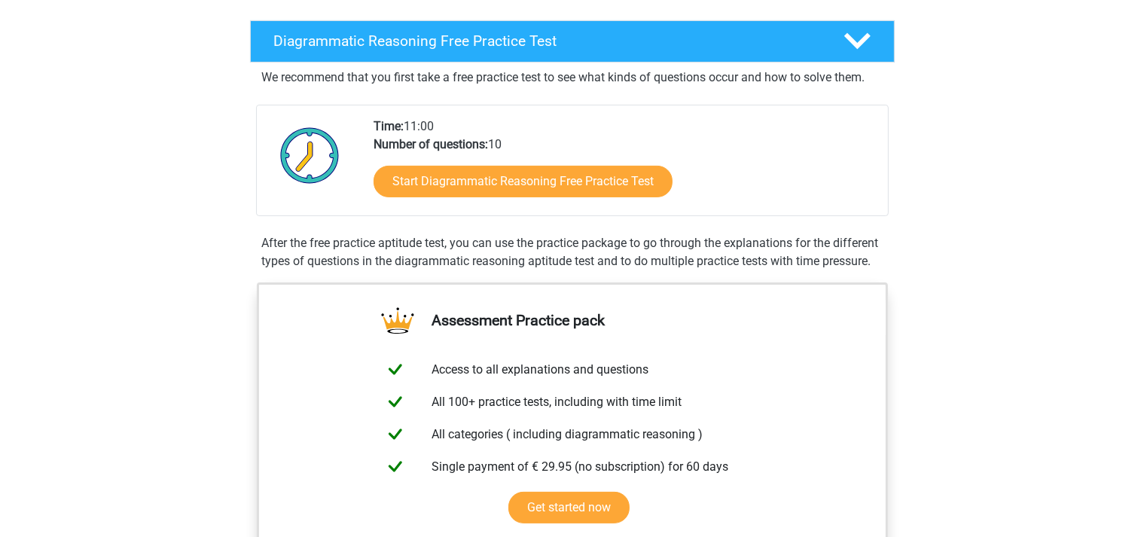
scroll to position [318, 0]
